Goal: Task Accomplishment & Management: Manage account settings

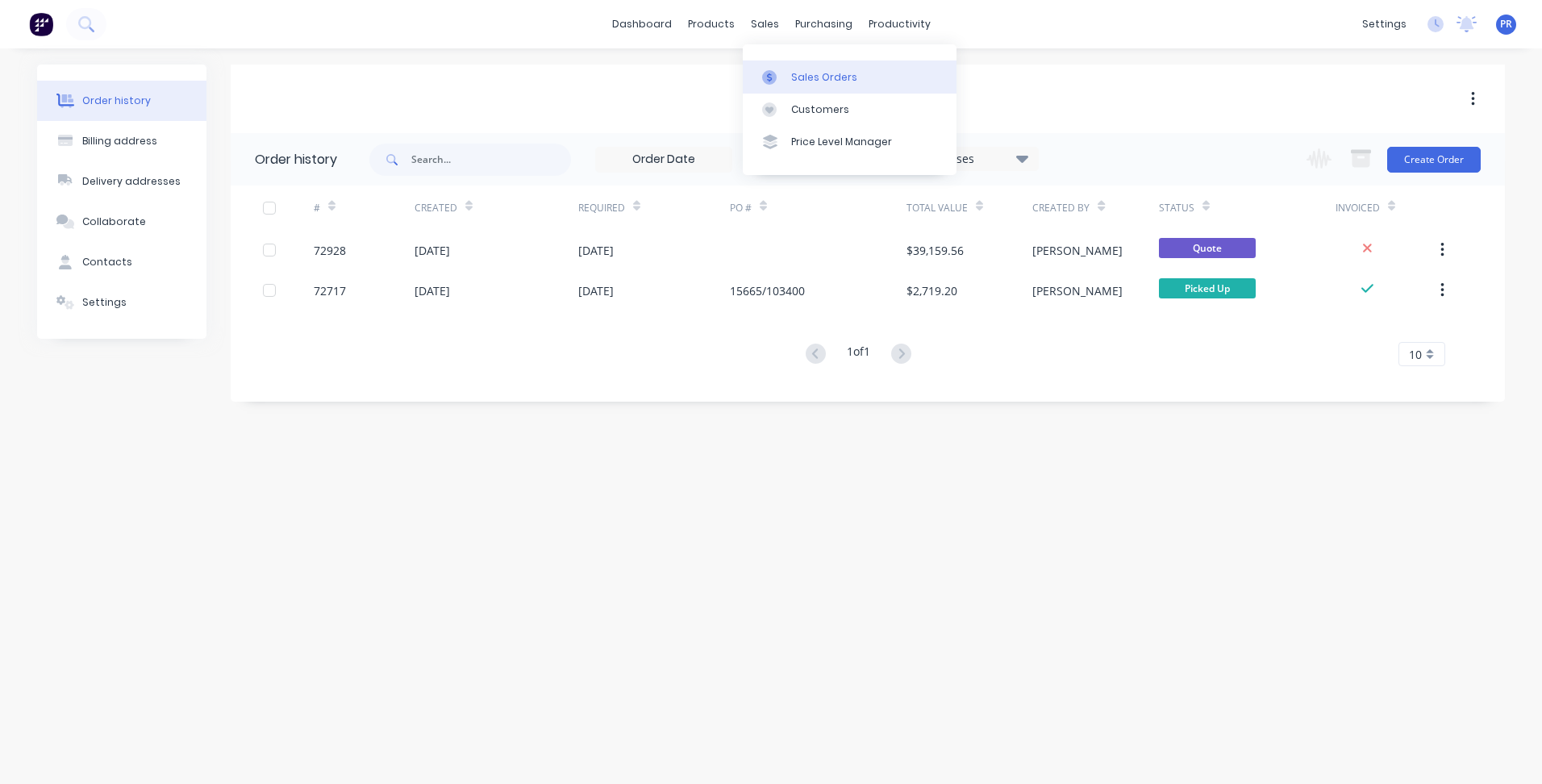
click at [794, 78] on div "Sales Orders" at bounding box center [824, 78] width 66 height 15
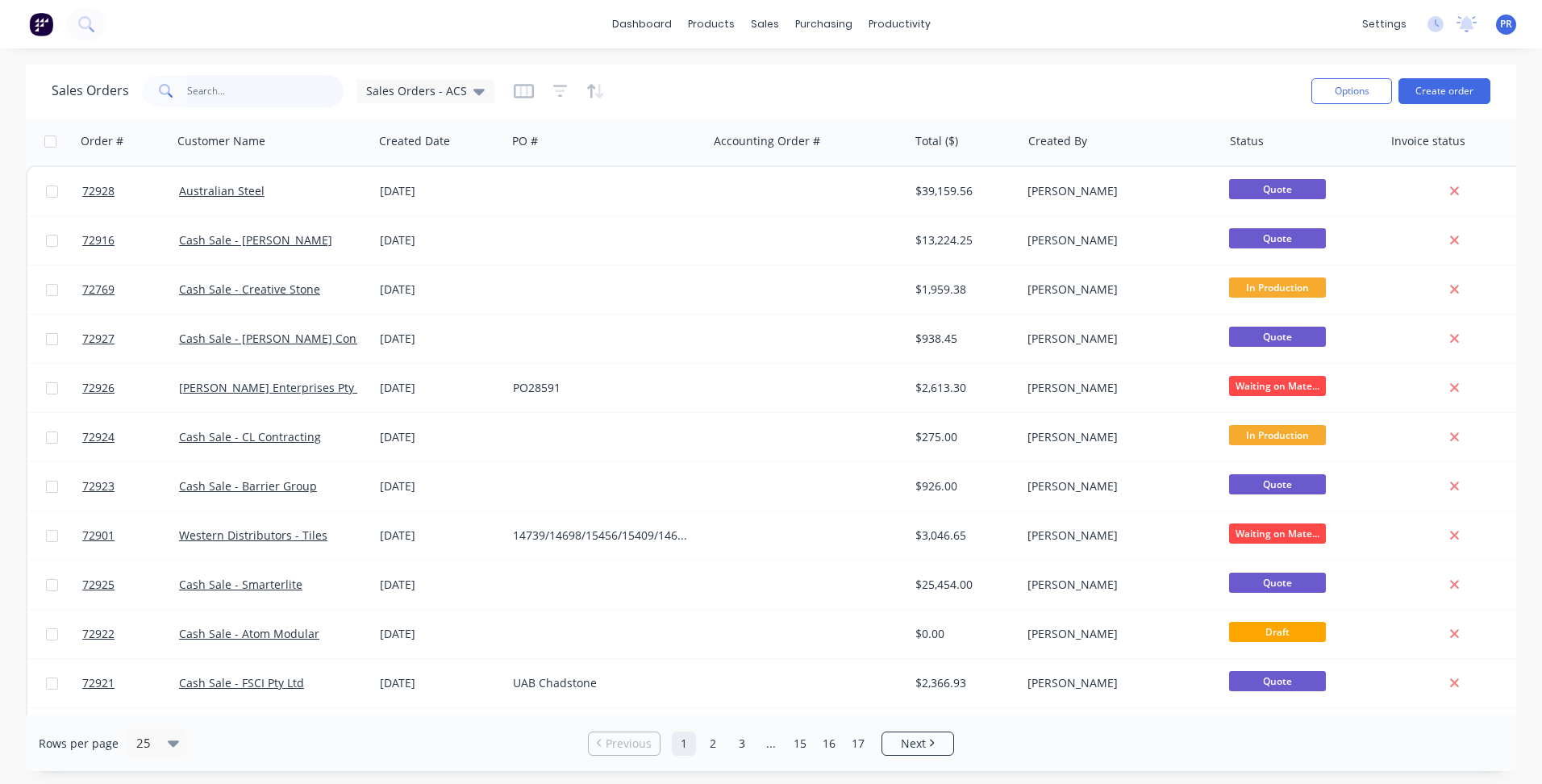
click at [243, 93] on input "text" at bounding box center [265, 91] width 158 height 33
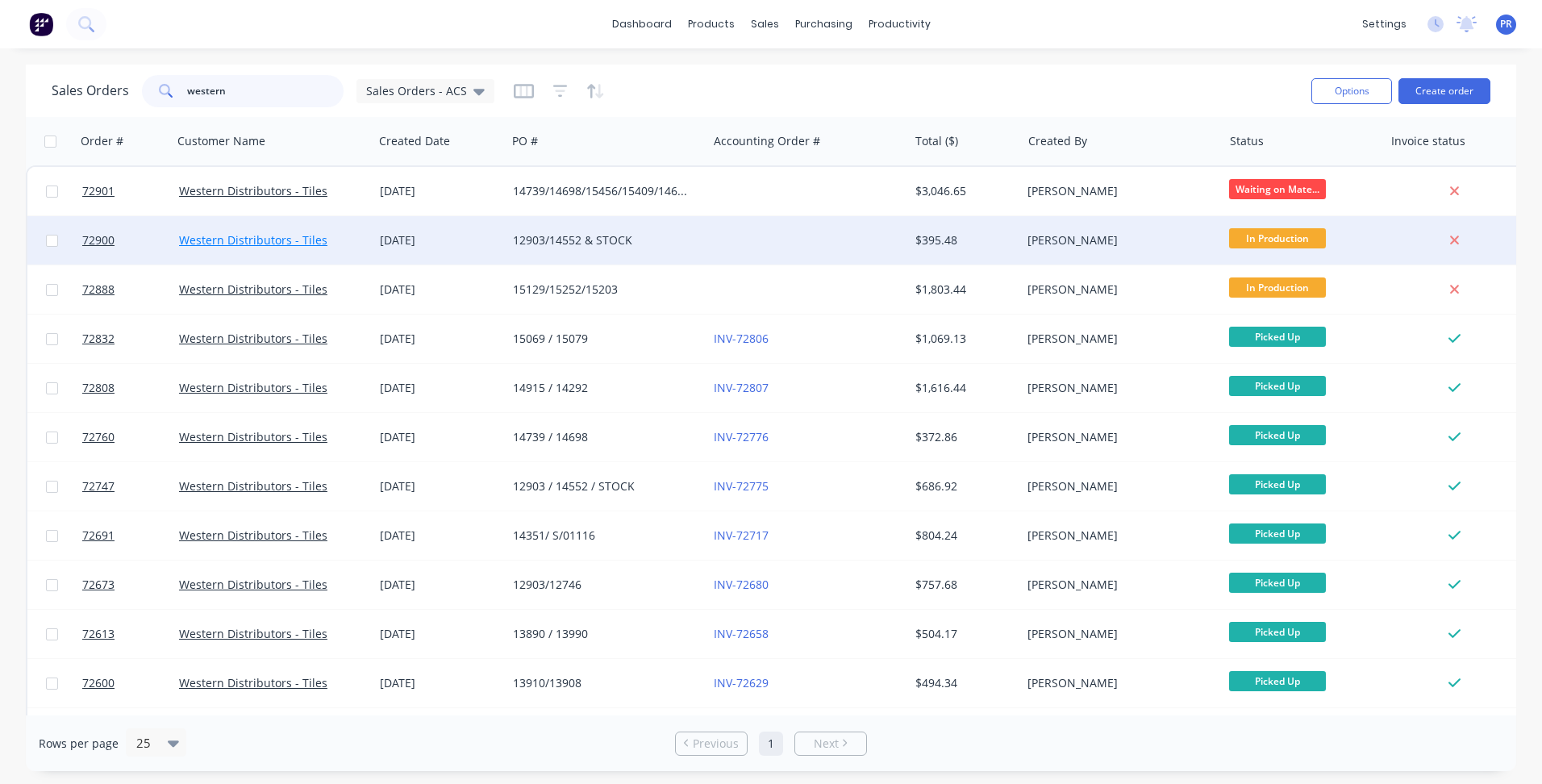
type input "western"
click at [222, 242] on link "Western Distributors - Tiles" at bounding box center [253, 239] width 149 height 16
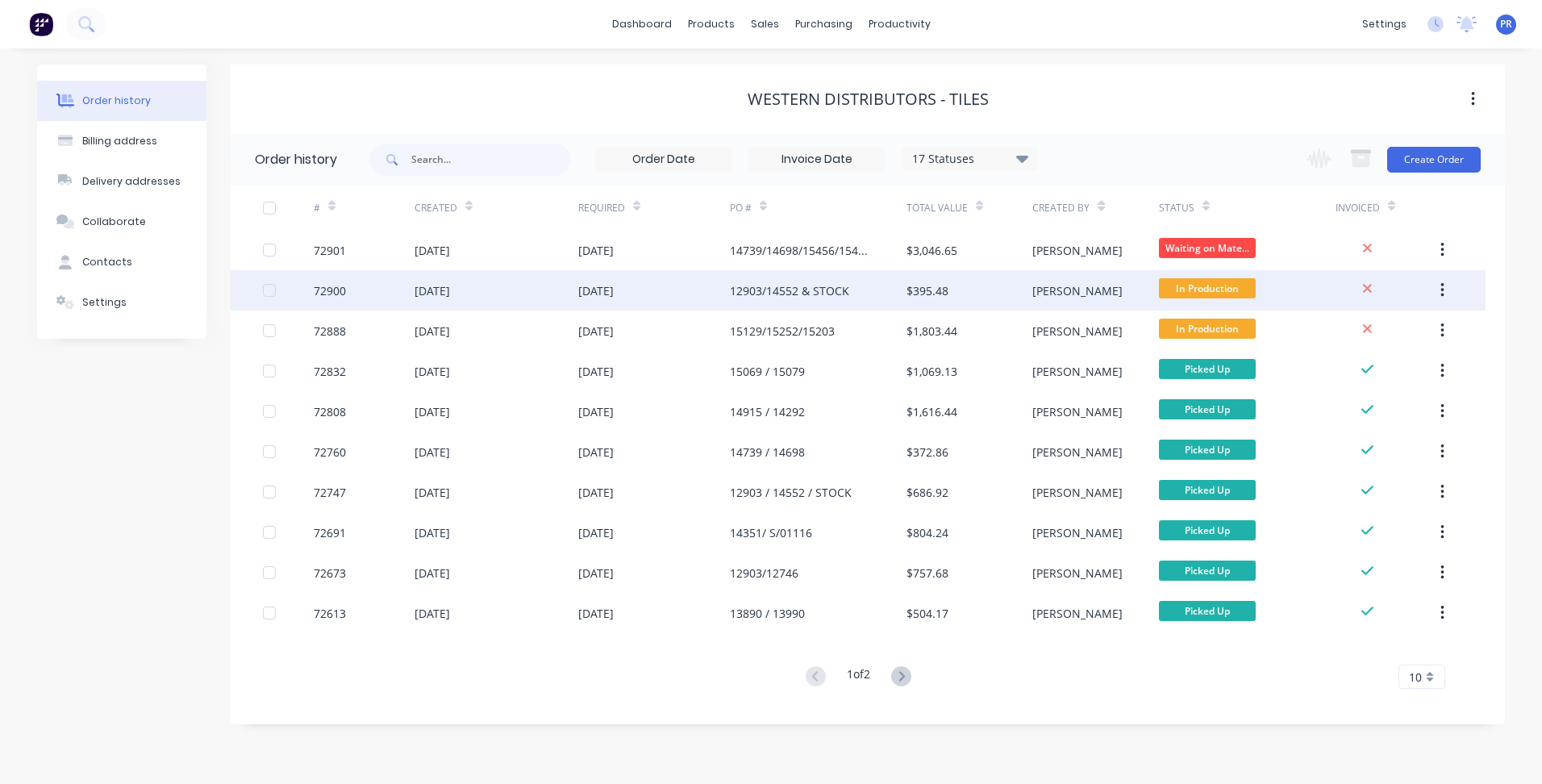
click at [1098, 285] on div "[PERSON_NAME]" at bounding box center [1095, 290] width 126 height 40
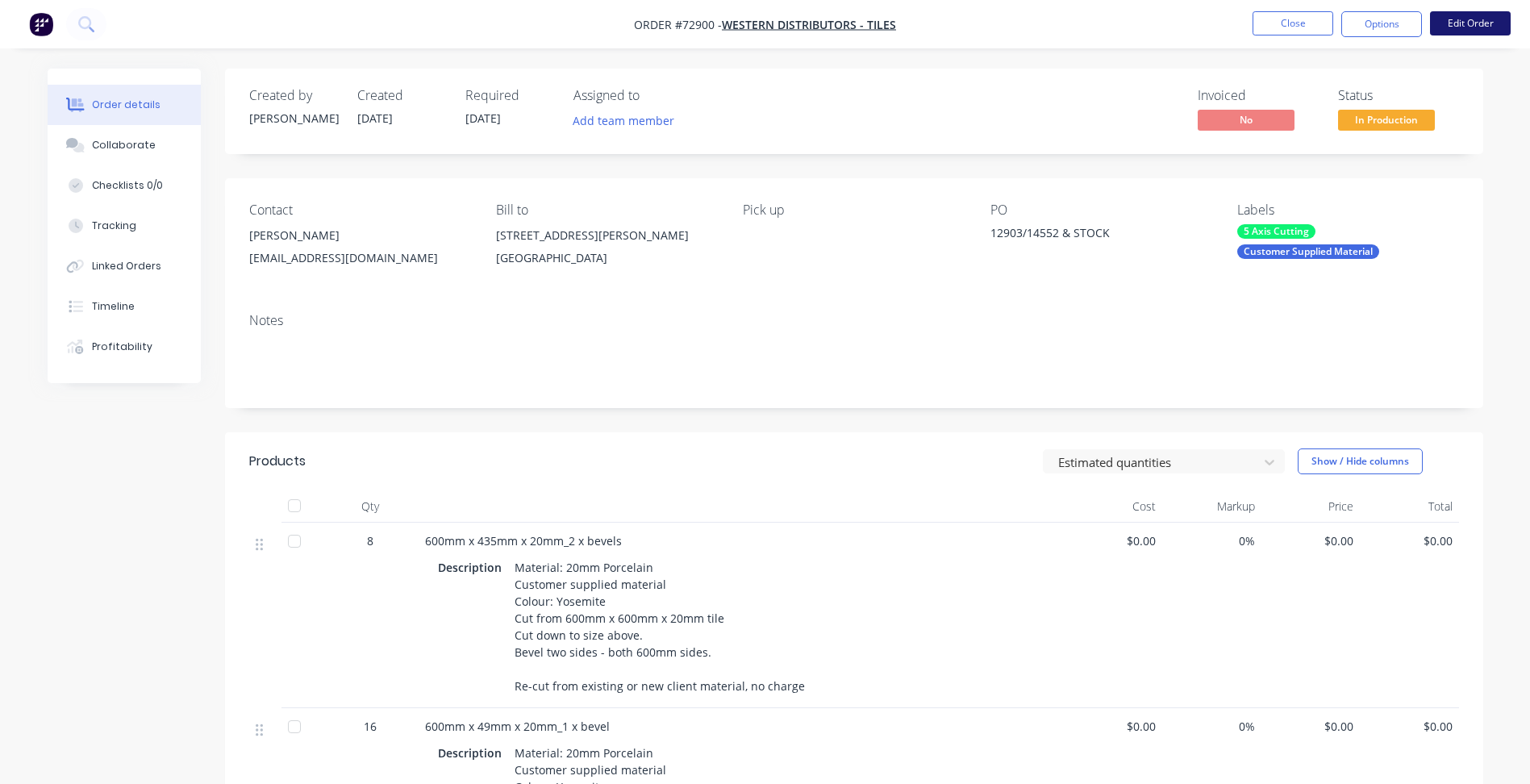
click at [1465, 25] on button "Edit Order" at bounding box center [1470, 24] width 81 height 24
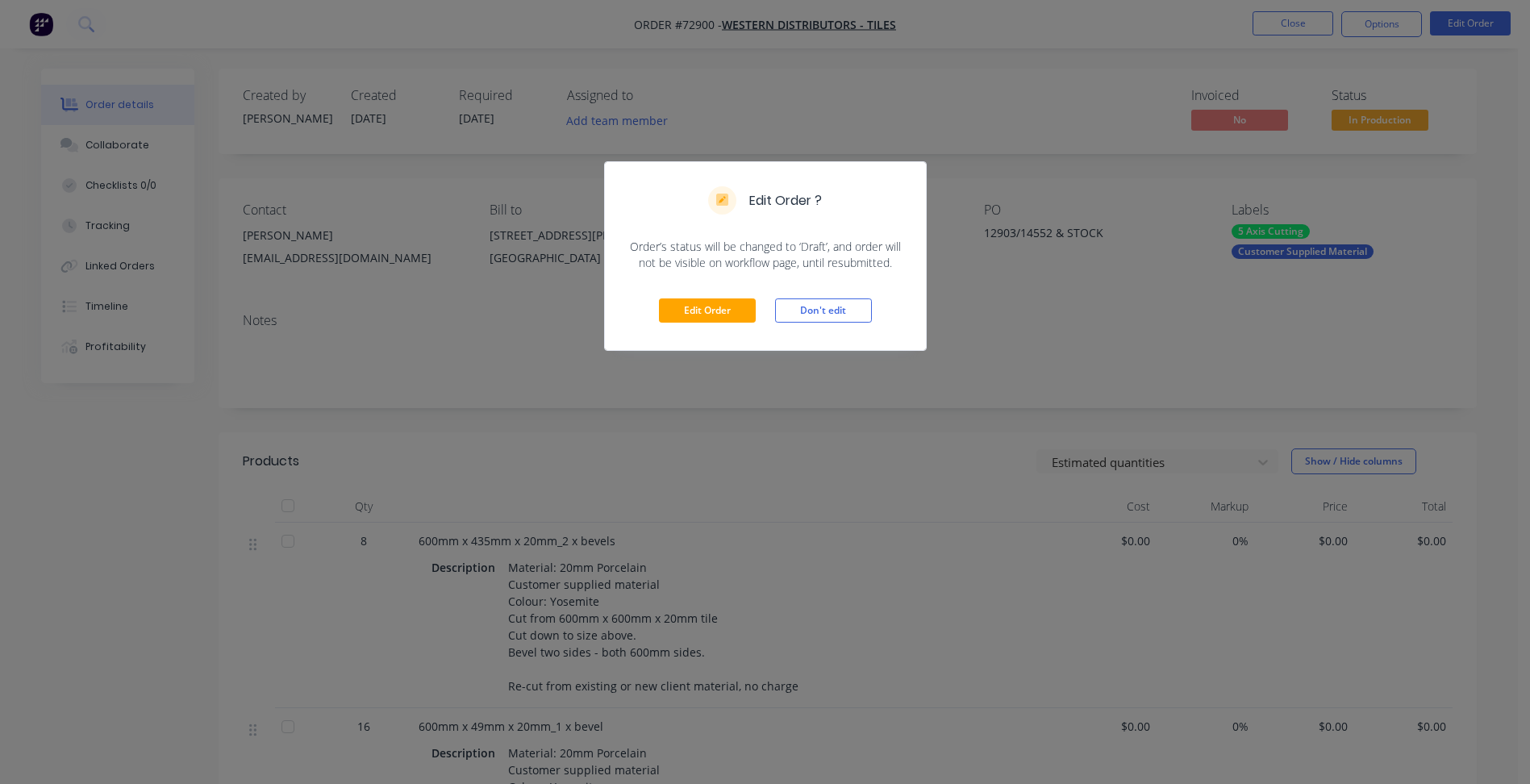
drag, startPoint x: 718, startPoint y: 286, endPoint x: 717, endPoint y: 305, distance: 19.0
click at [717, 286] on div "Edit Order Don't edit" at bounding box center [765, 310] width 321 height 79
click at [717, 305] on button "Edit Order" at bounding box center [707, 310] width 97 height 24
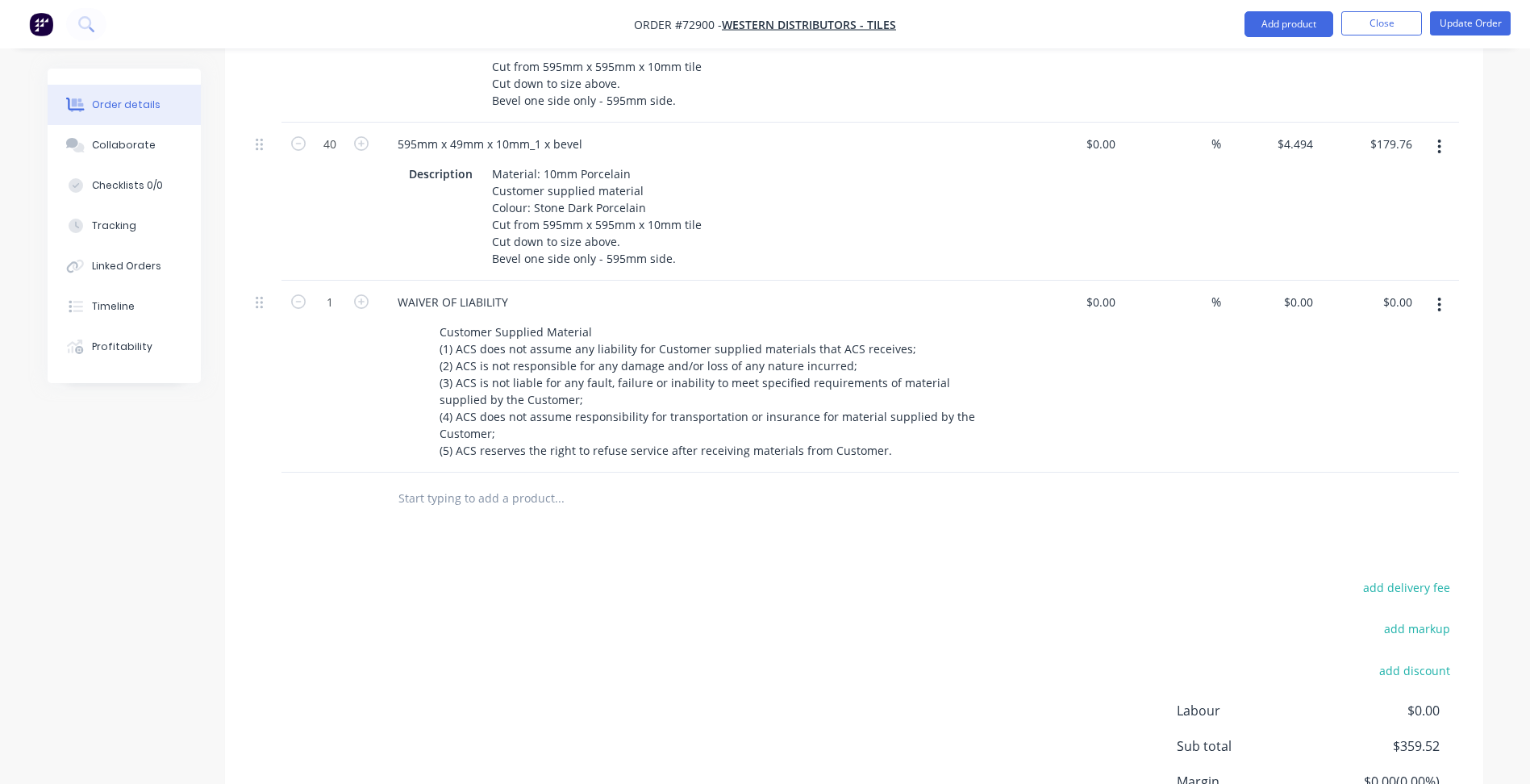
scroll to position [807, 0]
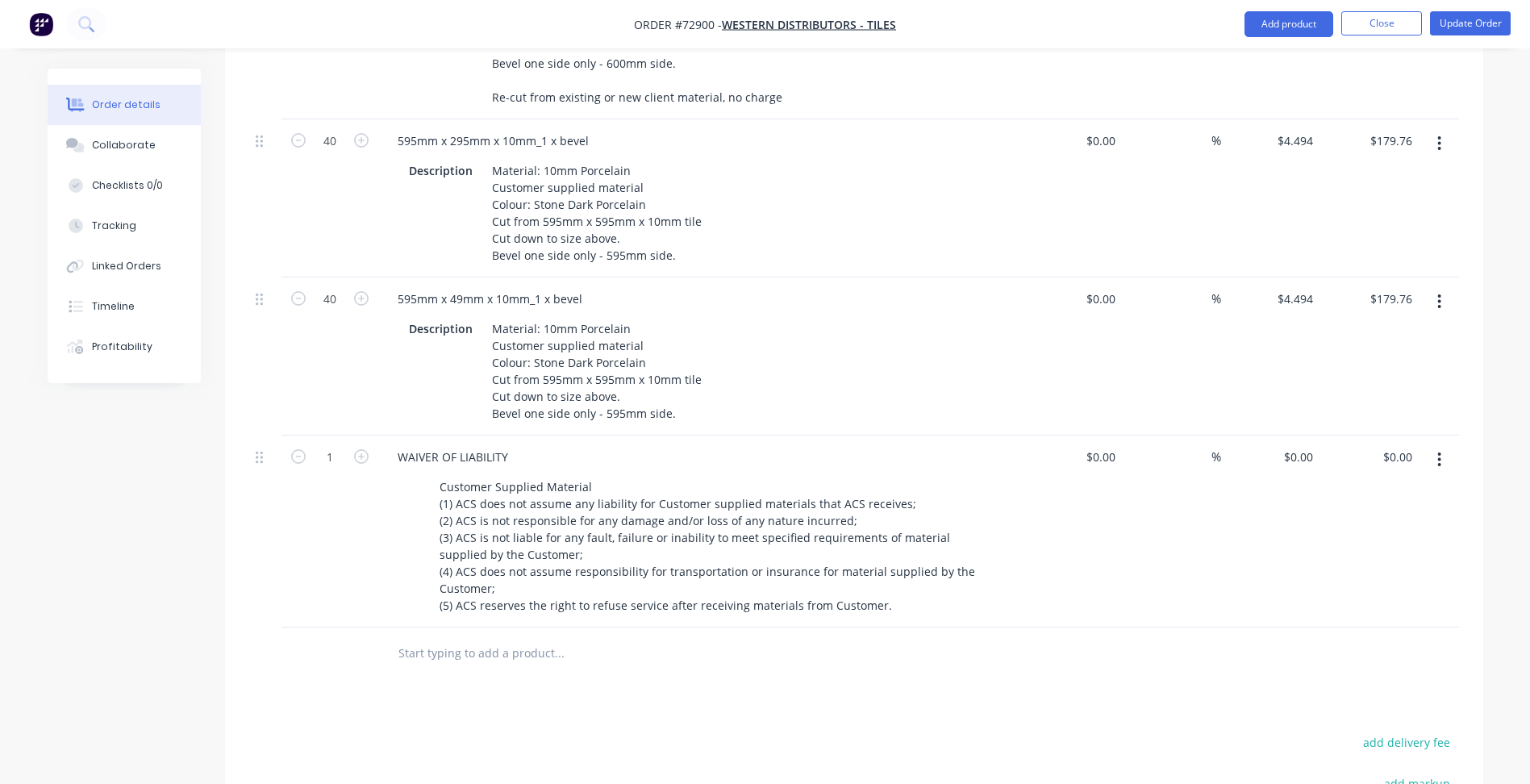
click at [1440, 149] on icon "button" at bounding box center [1440, 144] width 3 height 15
click at [1367, 284] on div "Delete" at bounding box center [1383, 283] width 124 height 24
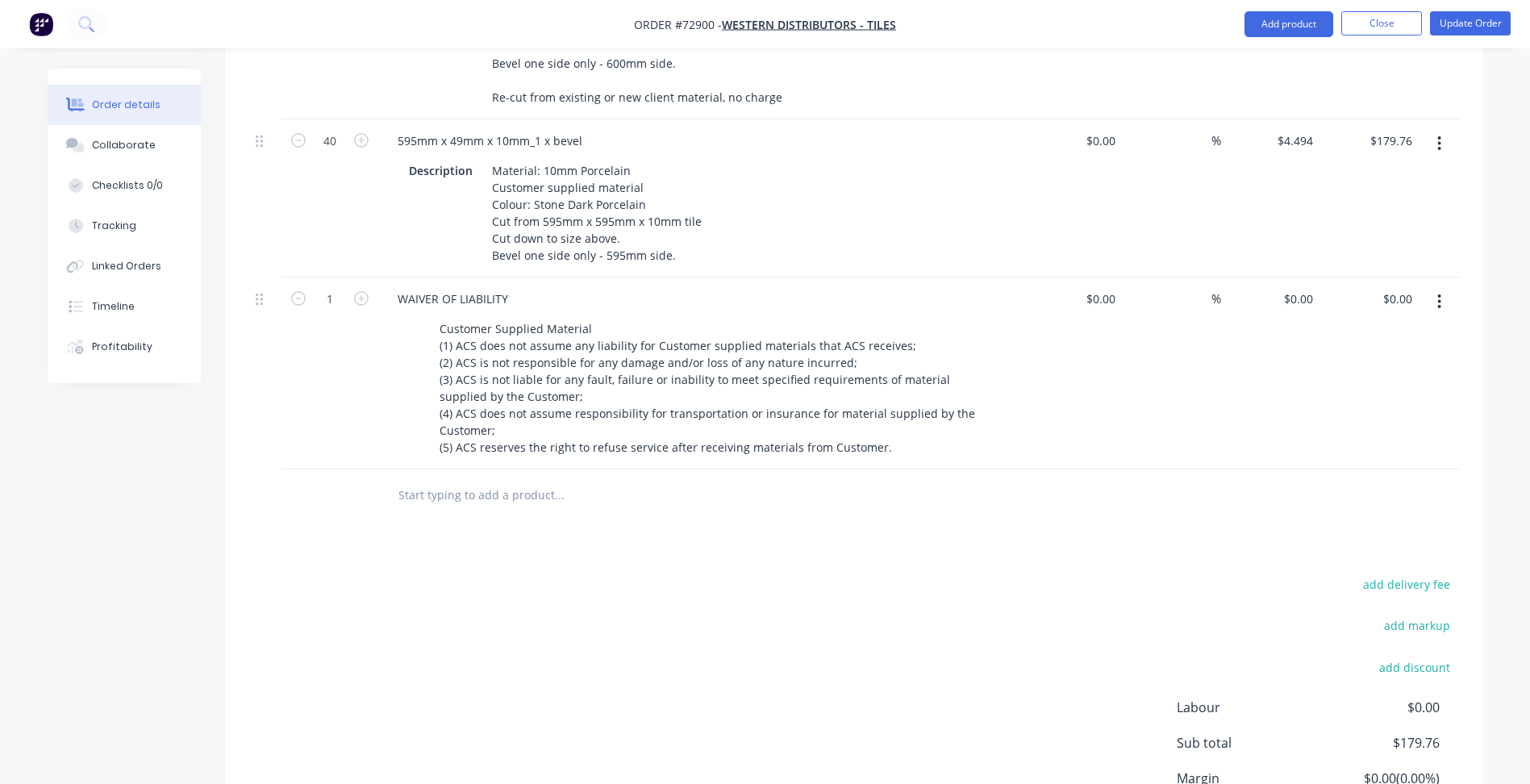
click at [1440, 146] on icon "button" at bounding box center [1439, 144] width 4 height 18
click at [1358, 283] on div "Delete" at bounding box center [1383, 283] width 124 height 24
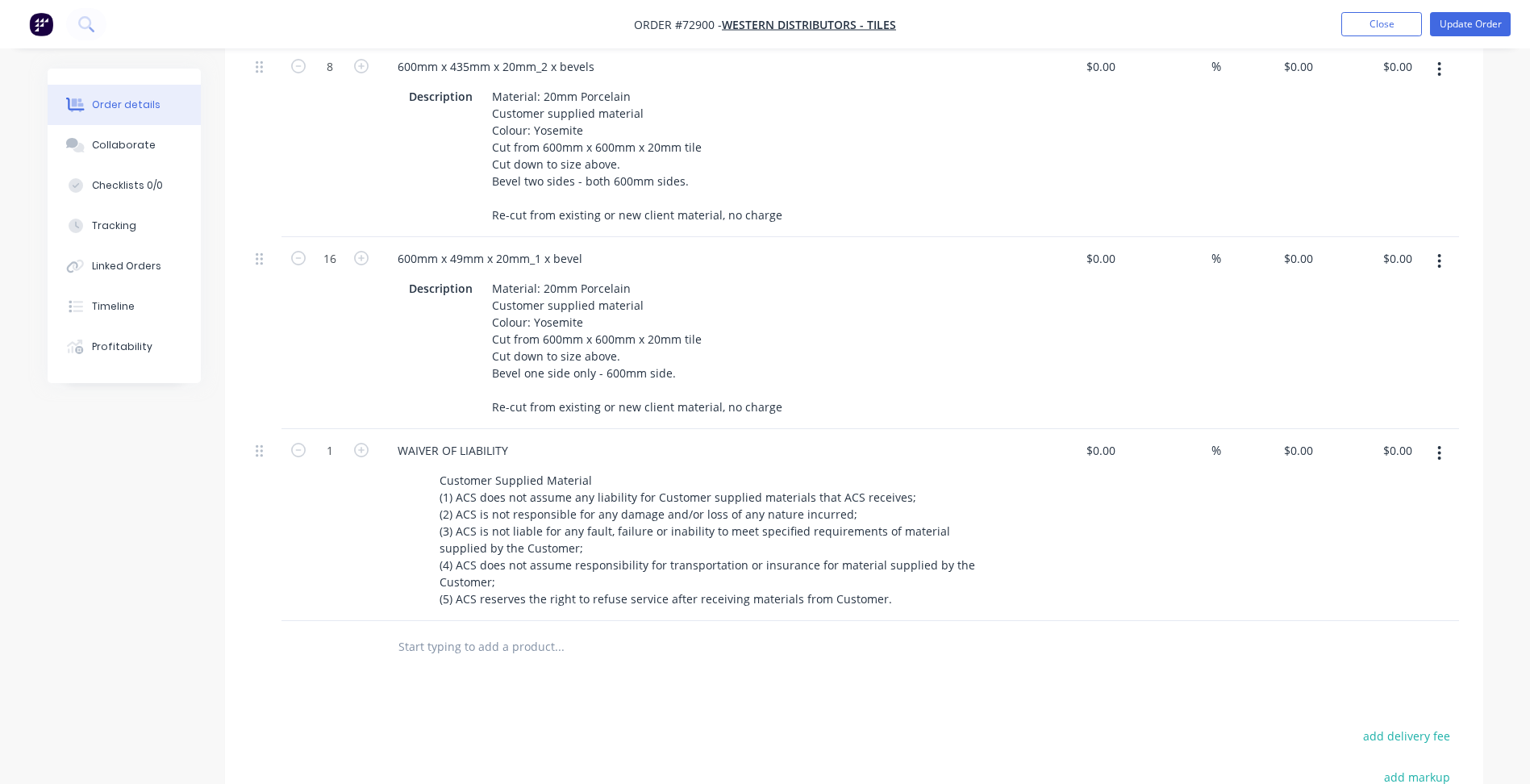
scroll to position [233, 0]
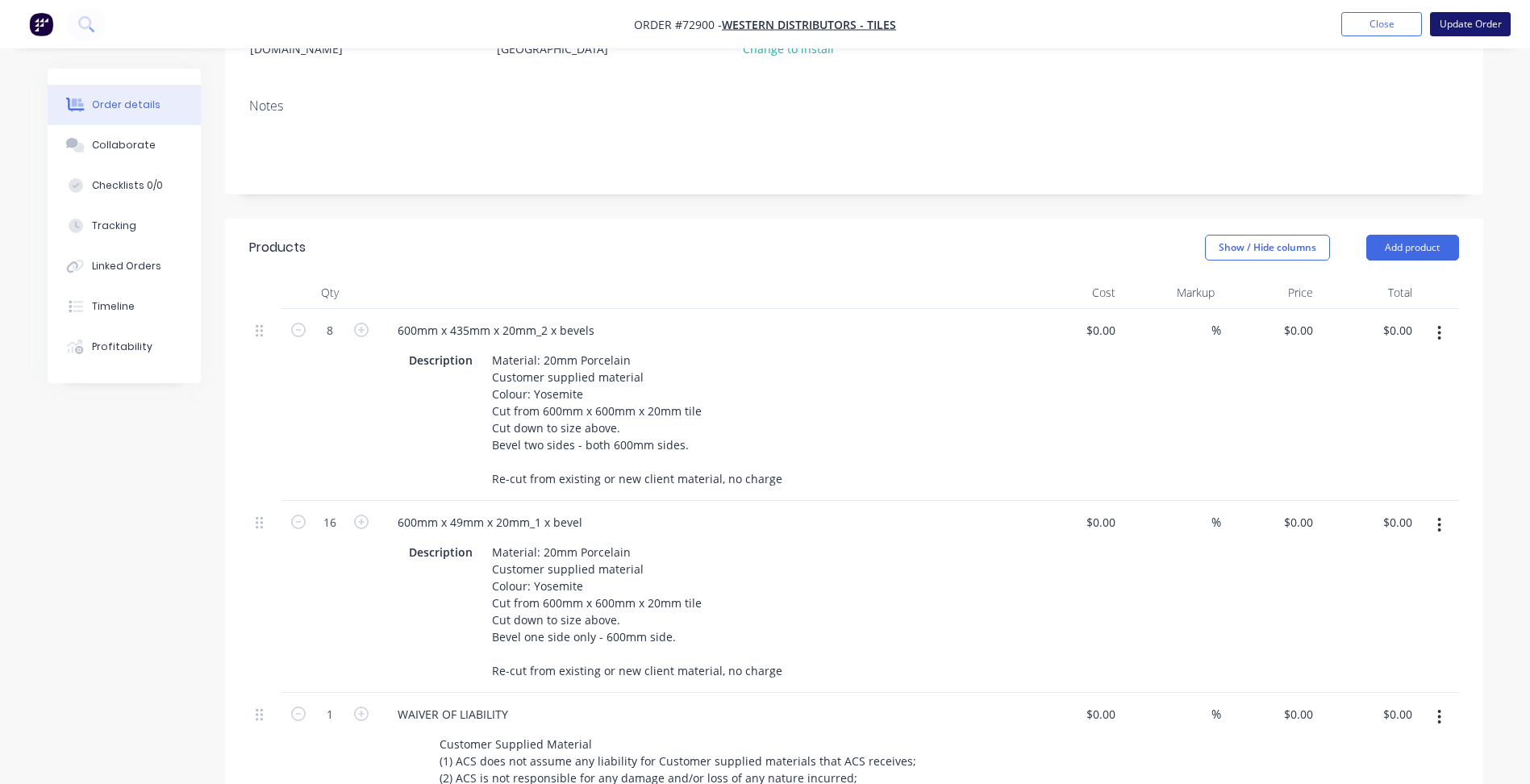
click at [1474, 16] on button "Update Order" at bounding box center [1470, 24] width 81 height 24
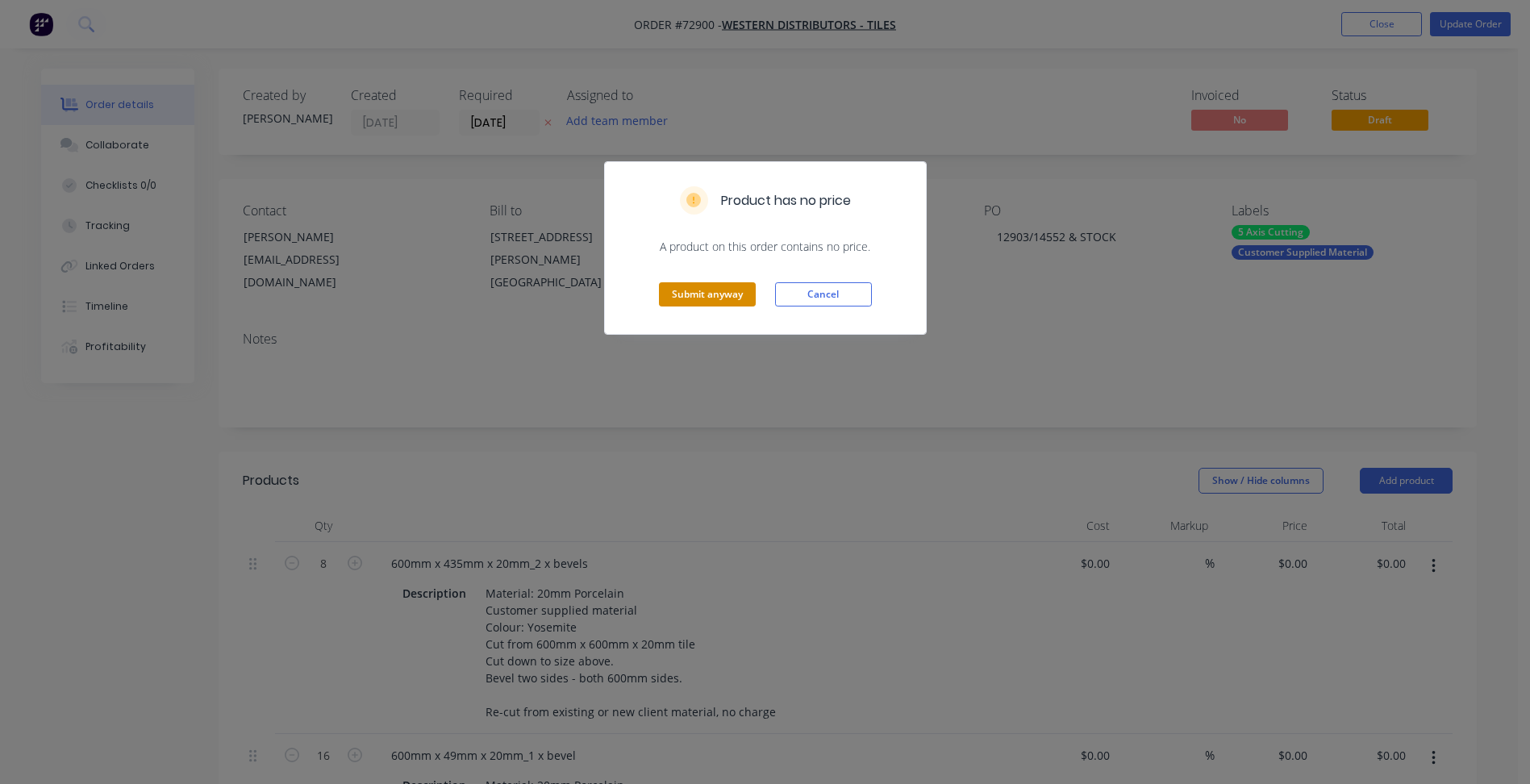
click at [741, 291] on button "Submit anyway" at bounding box center [707, 295] width 97 height 24
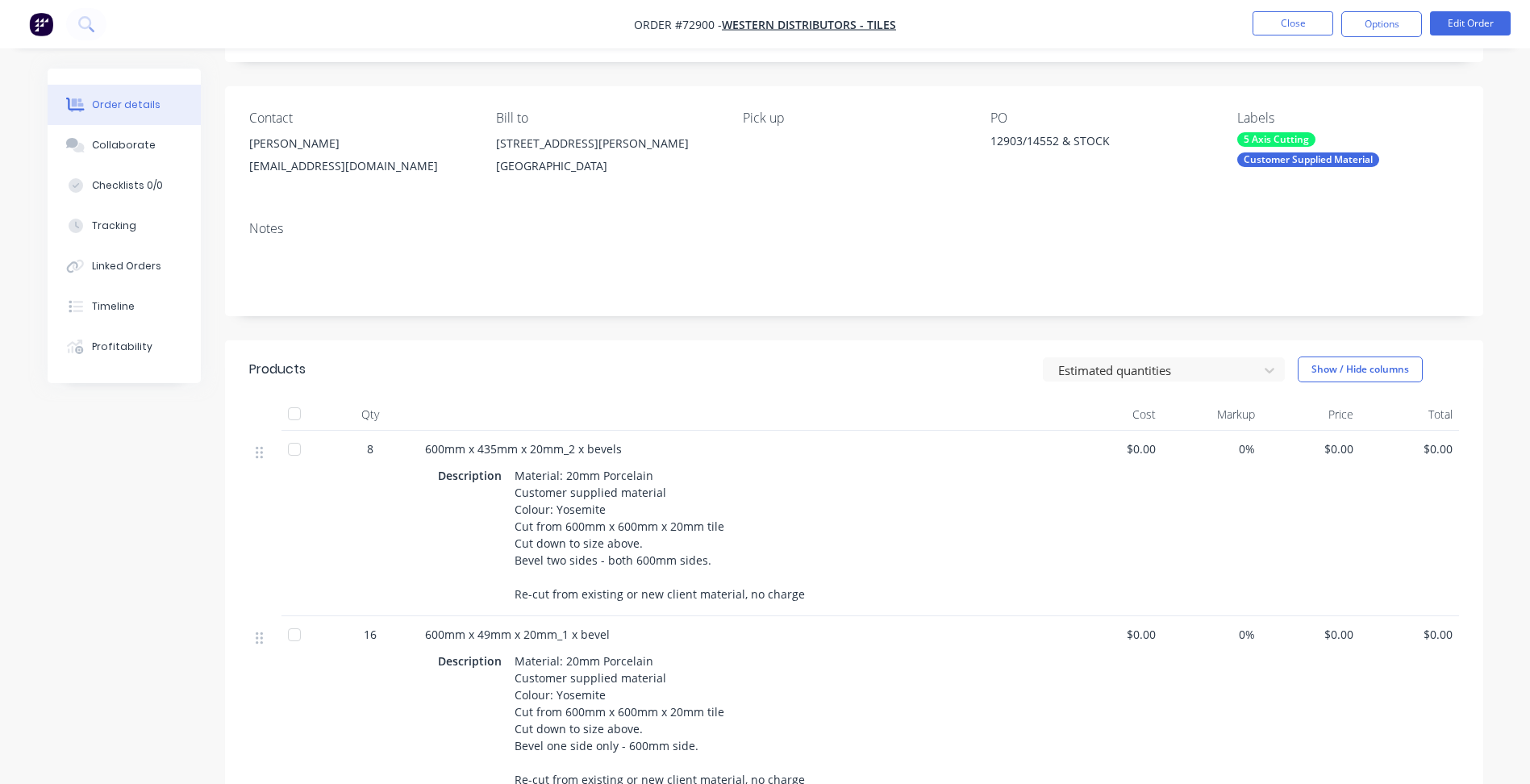
scroll to position [403, 0]
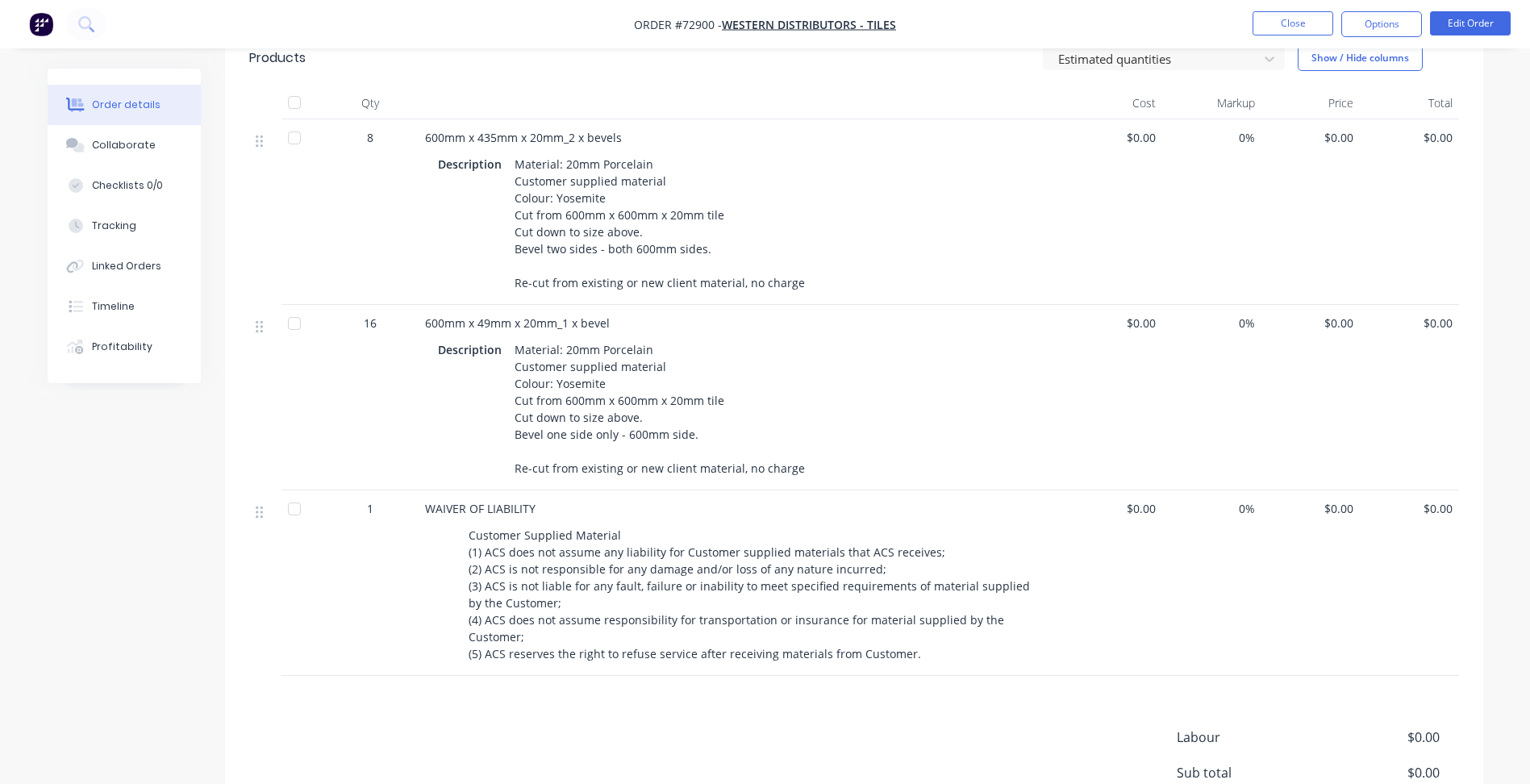
click at [245, 623] on div "Qty Cost Markup Price Total 8 600mm x 435mm x 20mm_2 x bevels Description Mater…" at bounding box center [854, 381] width 1259 height 589
click at [1323, 25] on button "Close" at bounding box center [1293, 24] width 81 height 24
